Goal: Find specific page/section

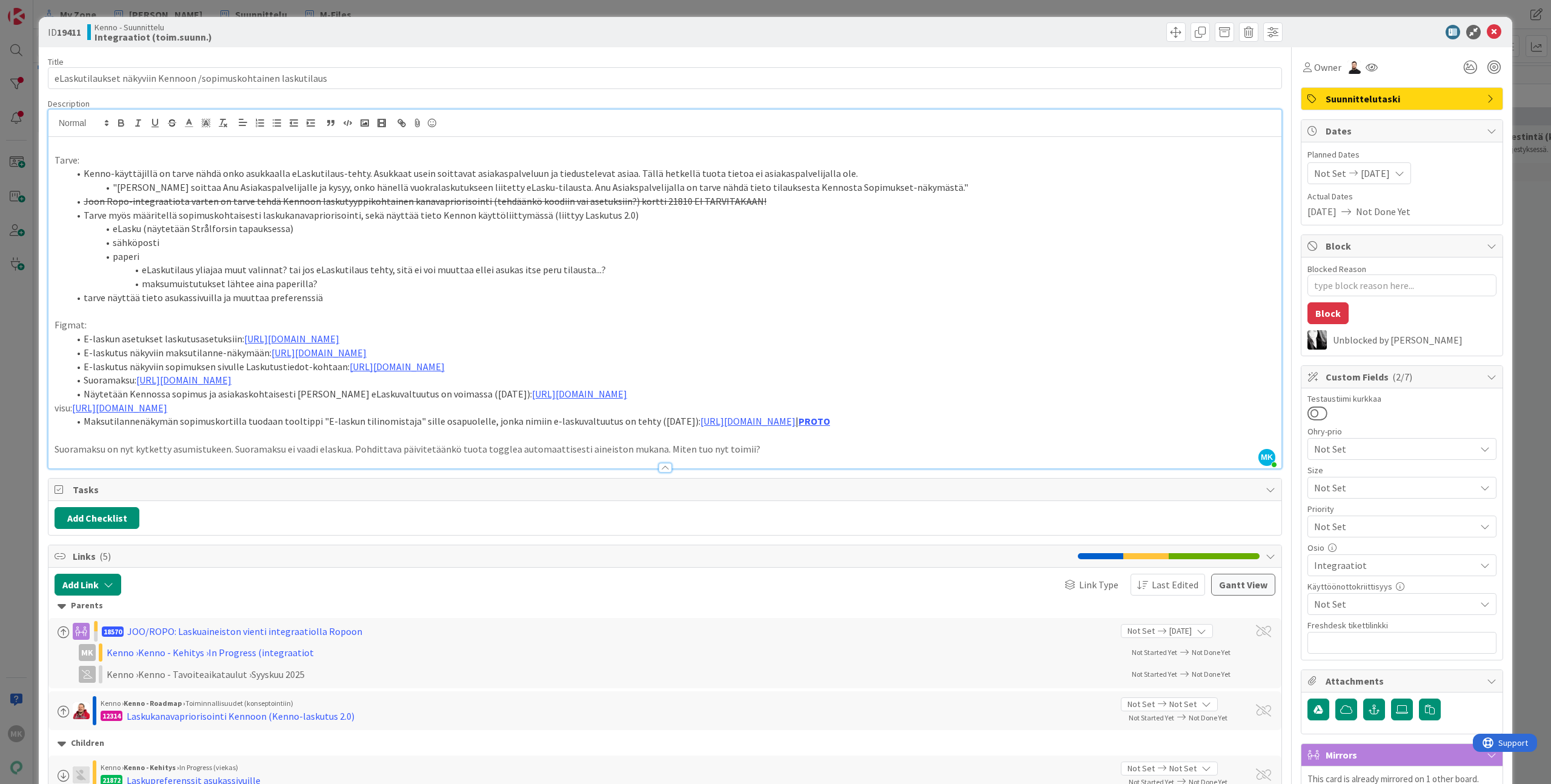
click at [150, 35] on b "Integraatiot (toim.suunn.)" at bounding box center [153, 36] width 118 height 10
copy b
click at [428, 34] on div "Kenno - Suunnittelu Integraatiot (toim.suunn.)" at bounding box center [374, 32] width 575 height 19
click at [329, 341] on link "[URL][DOMAIN_NAME]" at bounding box center [291, 339] width 95 height 12
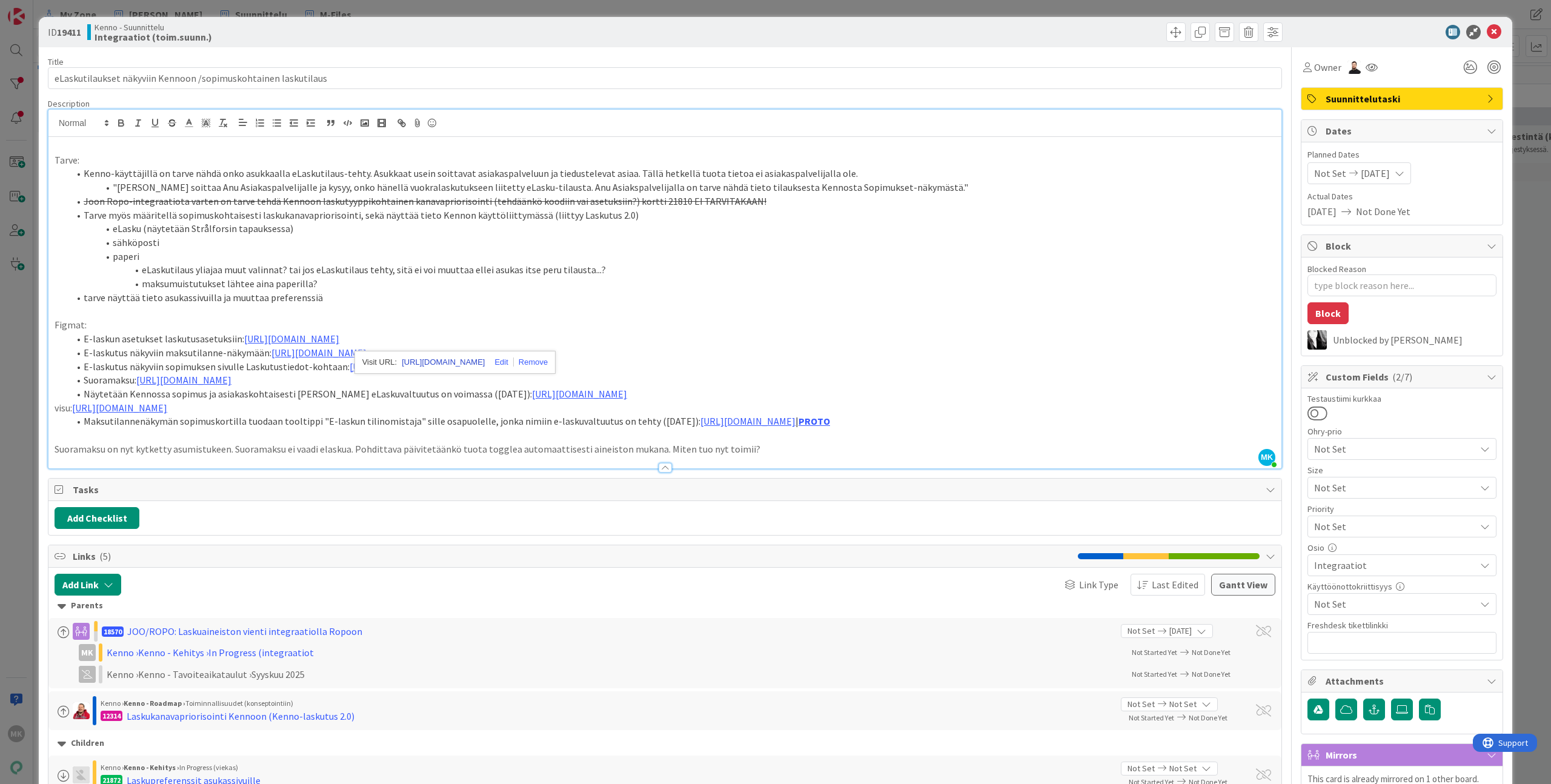
click at [427, 360] on link "[URL][DOMAIN_NAME]" at bounding box center [444, 362] width 83 height 16
